Goal: Transaction & Acquisition: Purchase product/service

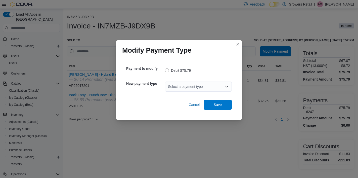
click at [209, 90] on div "Select a payment type" at bounding box center [198, 87] width 67 height 10
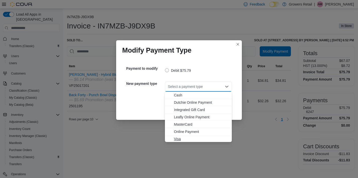
click at [186, 137] on span "Visa" at bounding box center [201, 138] width 55 height 5
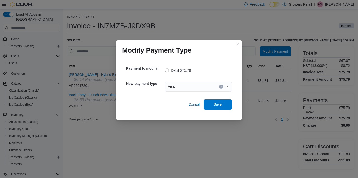
click at [209, 106] on span "Save" at bounding box center [218, 104] width 22 height 10
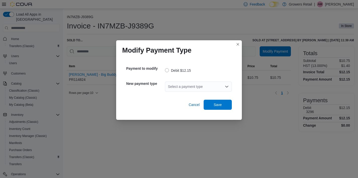
click at [210, 88] on div "Select a payment type" at bounding box center [198, 87] width 67 height 10
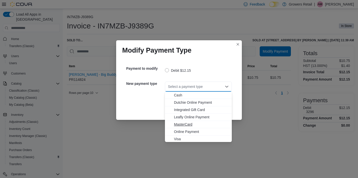
click at [184, 124] on span "MasterCard" at bounding box center [201, 124] width 55 height 5
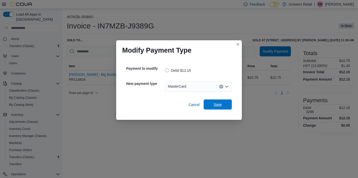
click at [214, 107] on span "Save" at bounding box center [218, 104] width 22 height 10
